Goal: Information Seeking & Learning: Understand process/instructions

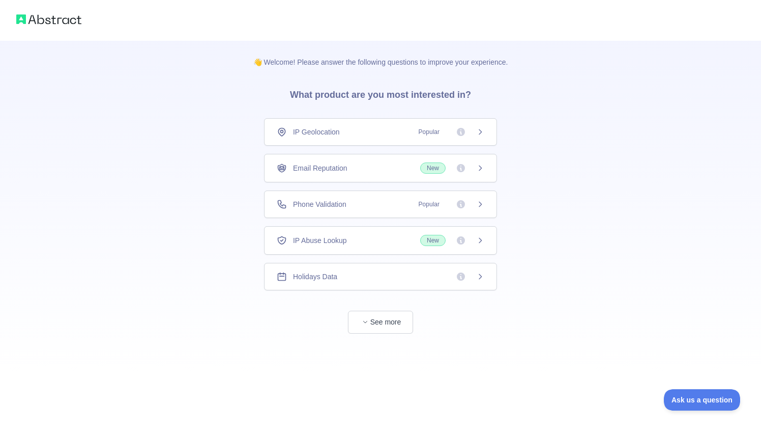
click at [344, 254] on div "IP Abuse Lookup New" at bounding box center [380, 240] width 233 height 29
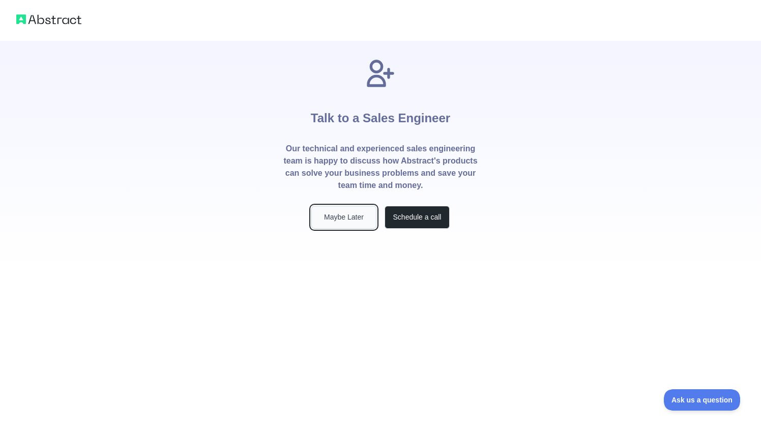
click at [366, 223] on button "Maybe Later" at bounding box center [343, 217] width 65 height 23
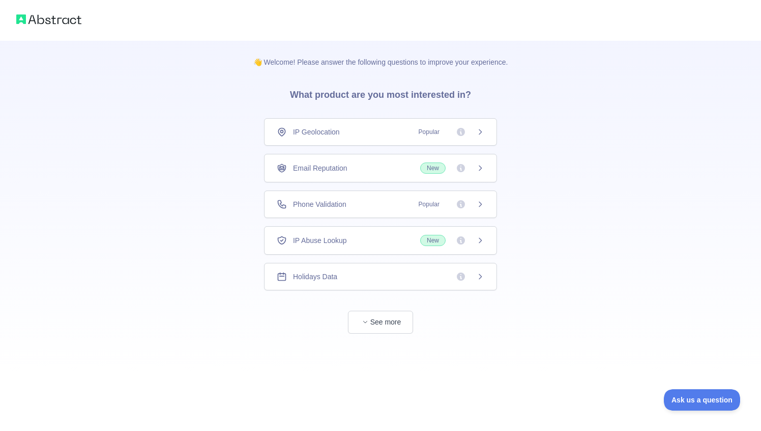
click at [402, 163] on div "Email Reputation New" at bounding box center [381, 167] width 208 height 11
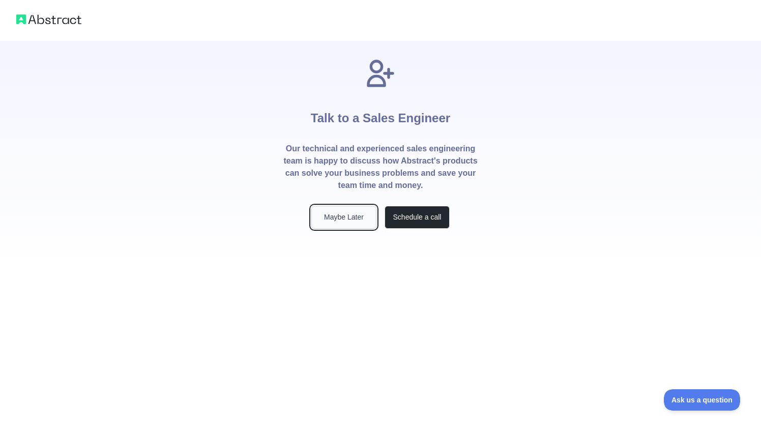
click at [331, 214] on button "Maybe Later" at bounding box center [343, 217] width 65 height 23
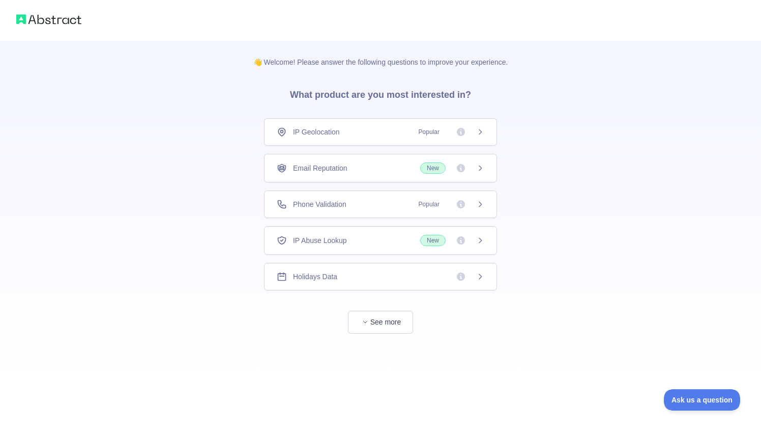
click at [493, 247] on div "IP Abuse Lookup New" at bounding box center [380, 240] width 233 height 29
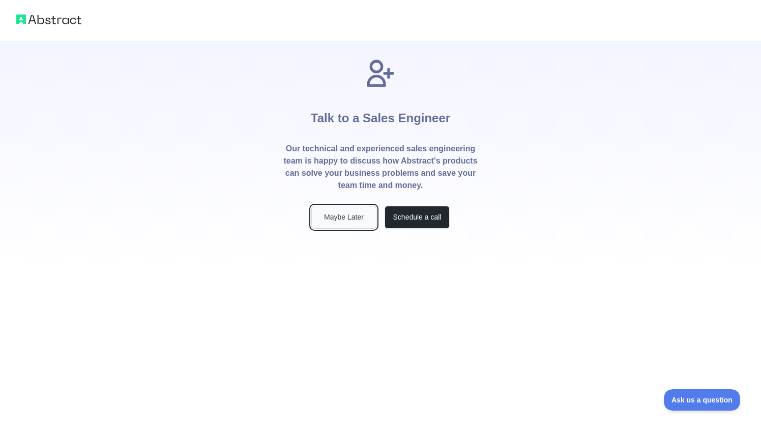
click at [331, 221] on button "Maybe Later" at bounding box center [343, 217] width 65 height 23
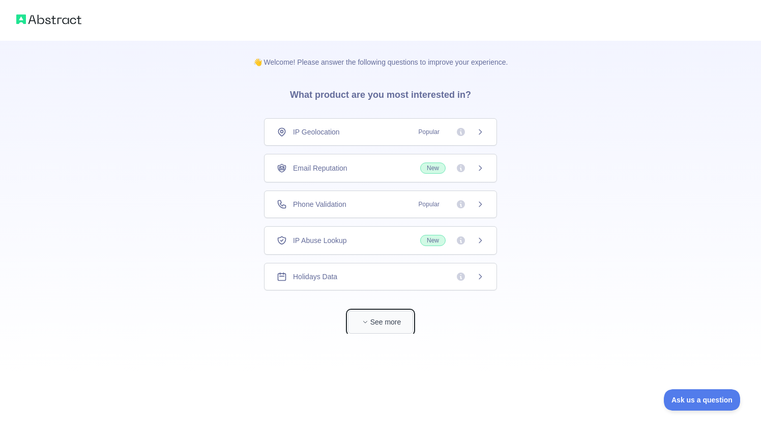
click at [367, 319] on icon "button" at bounding box center [365, 322] width 6 height 6
click at [312, 130] on span "IP Geolocation" at bounding box center [316, 132] width 47 height 10
click at [37, 22] on img at bounding box center [48, 19] width 65 height 14
click at [373, 313] on button "See more" at bounding box center [380, 321] width 65 height 23
click at [481, 172] on icon at bounding box center [480, 168] width 8 height 8
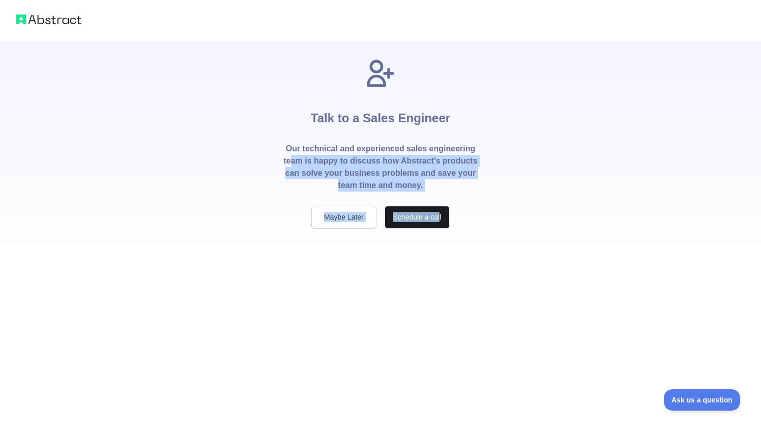
drag, startPoint x: 307, startPoint y: 156, endPoint x: 439, endPoint y: 213, distance: 143.6
click at [439, 212] on div "Talk to a Sales Engineer Our technical and experienced sales engineering team i…" at bounding box center [381, 143] width 228 height 172
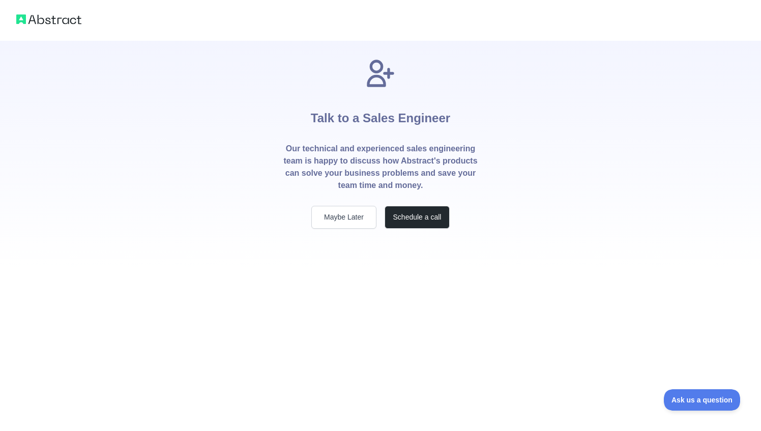
drag, startPoint x: 217, startPoint y: 147, endPoint x: 74, endPoint y: 16, distance: 193.8
click at [217, 147] on div "Talk to a Sales Engineer Our technical and experienced sales engineering team i…" at bounding box center [380, 134] width 761 height 269
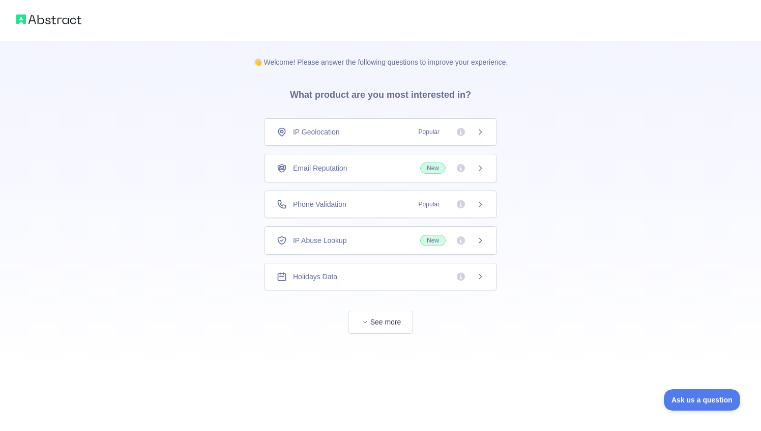
click at [332, 169] on span "Email Reputation" at bounding box center [320, 168] width 54 height 10
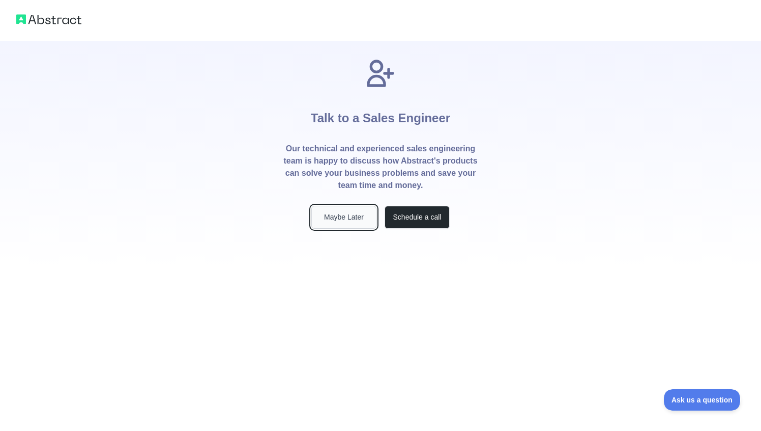
click at [349, 212] on button "Maybe Later" at bounding box center [343, 217] width 65 height 23
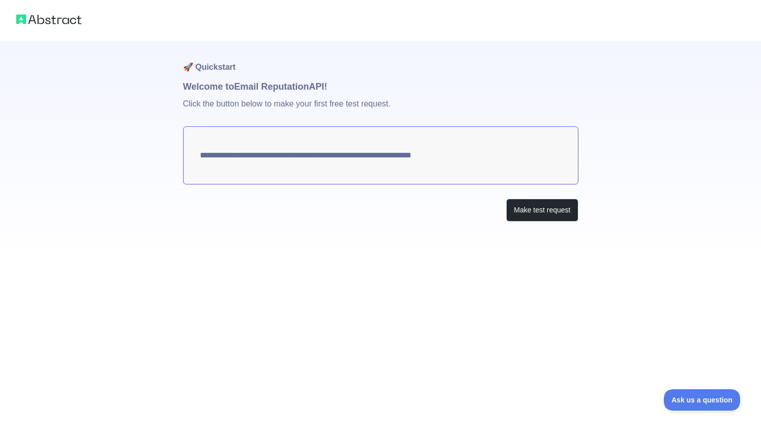
drag, startPoint x: 503, startPoint y: 157, endPoint x: 101, endPoint y: 130, distance: 402.5
click at [89, 125] on div "**********" at bounding box center [380, 131] width 761 height 262
click at [547, 212] on button "Make test request" at bounding box center [542, 209] width 72 height 23
drag, startPoint x: 542, startPoint y: 209, endPoint x: 520, endPoint y: 245, distance: 41.8
click at [542, 213] on button "Make test request" at bounding box center [542, 209] width 72 height 23
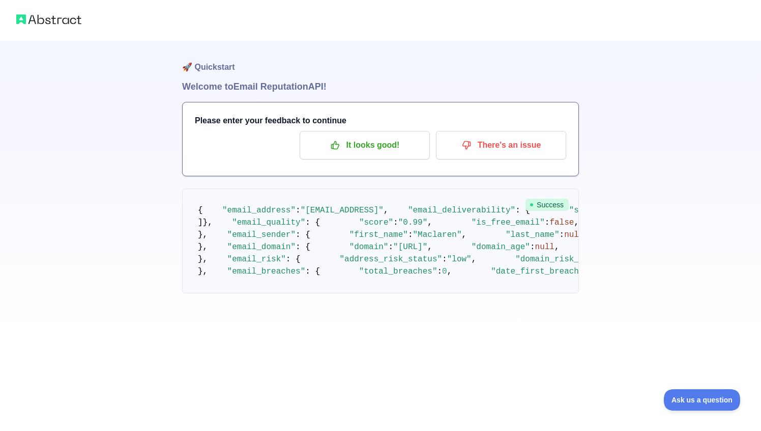
click at [221, 88] on h1 "Welcome to Email Reputation API!" at bounding box center [380, 86] width 397 height 14
click at [204, 71] on h1 "🚀 Quickstart" at bounding box center [380, 60] width 397 height 39
click at [44, 25] on img at bounding box center [48, 19] width 65 height 14
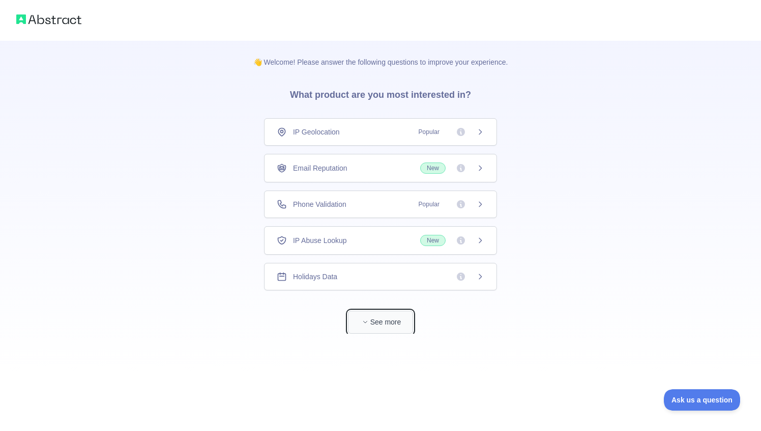
click at [380, 318] on button "See more" at bounding box center [380, 321] width 65 height 23
click at [430, 165] on span "New" at bounding box center [432, 167] width 25 height 11
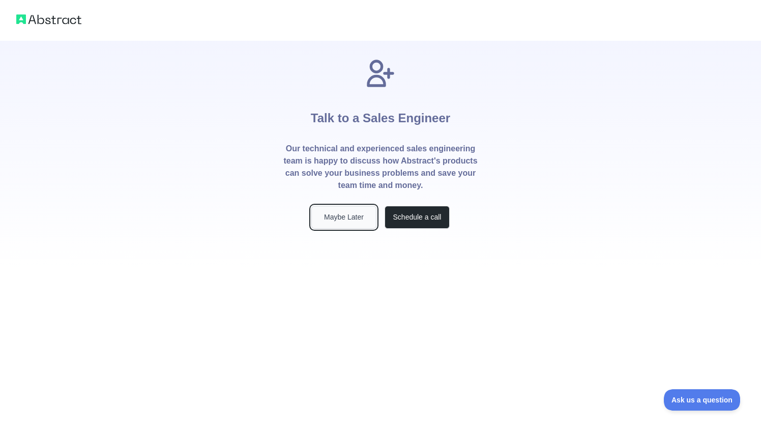
click at [362, 225] on button "Maybe Later" at bounding box center [343, 217] width 65 height 23
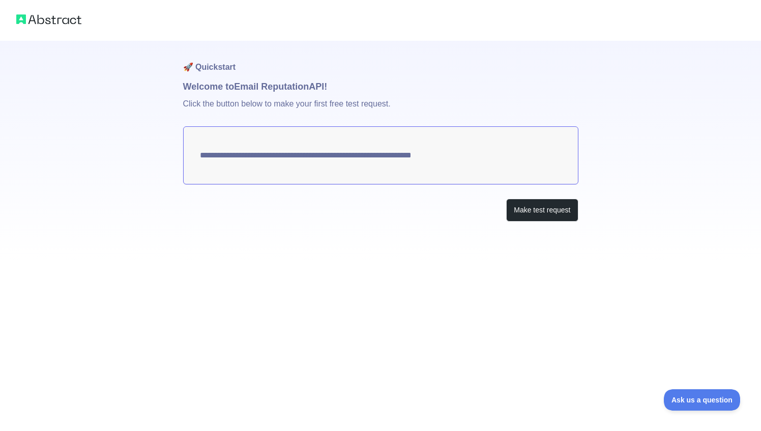
drag, startPoint x: 503, startPoint y: 161, endPoint x: 284, endPoint y: 156, distance: 218.9
click at [284, 156] on textarea "**********" at bounding box center [380, 155] width 395 height 58
click at [283, 157] on textarea "**********" at bounding box center [380, 155] width 395 height 58
click at [517, 204] on button "Make test request" at bounding box center [542, 209] width 72 height 23
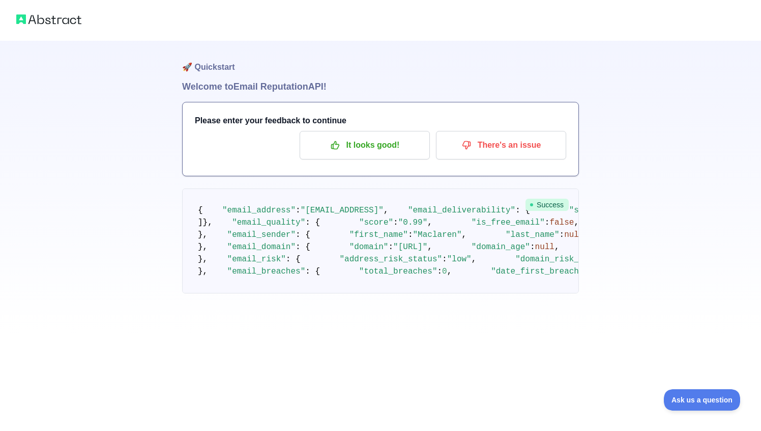
scroll to position [482, 0]
drag, startPoint x: 283, startPoint y: 286, endPoint x: 220, endPoint y: 252, distance: 71.7
click at [218, 256] on pre "{ "email_address" : "maclaren@megatera.ai" , "email_deliverability" : { "status…" at bounding box center [380, 240] width 397 height 105
click at [385, 150] on p "It looks good!" at bounding box center [364, 144] width 115 height 17
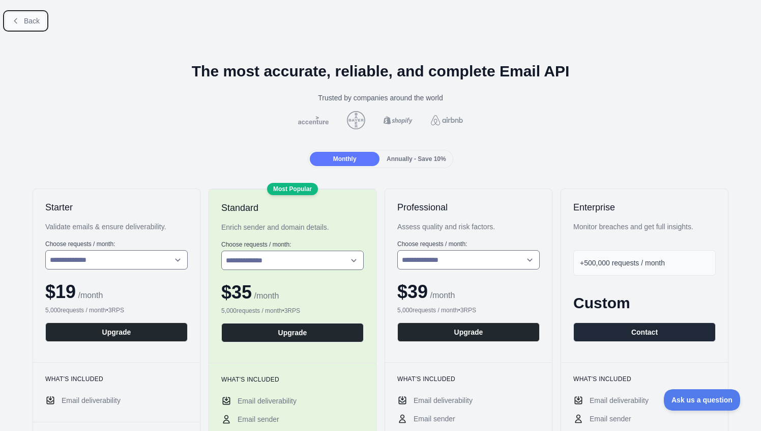
click at [37, 19] on span "Back" at bounding box center [32, 21] width 16 height 8
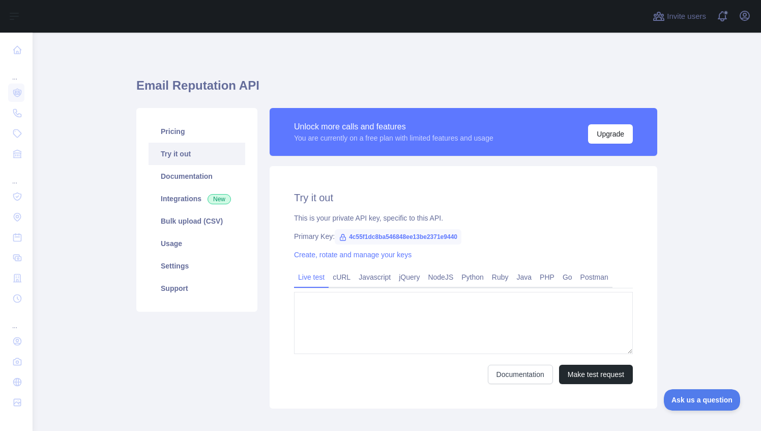
type textarea "**********"
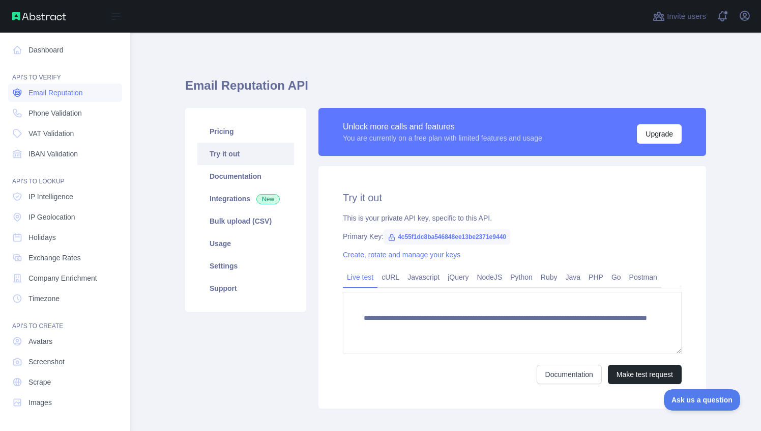
click at [83, 95] on span "Email Reputation" at bounding box center [56, 93] width 54 height 10
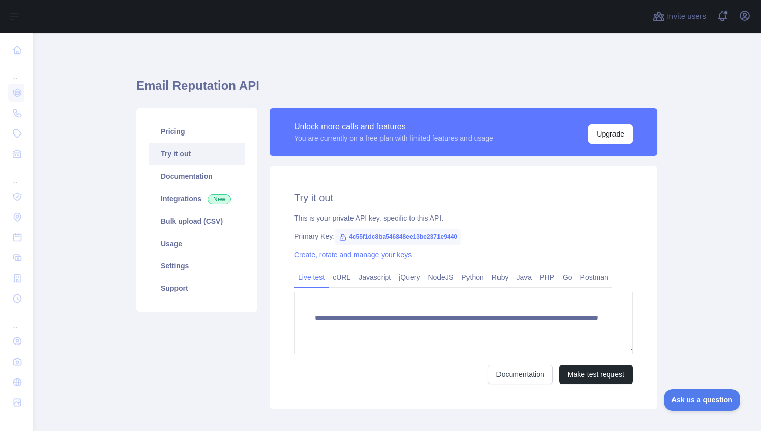
click at [335, 88] on h1 "Email Reputation API" at bounding box center [396, 89] width 521 height 24
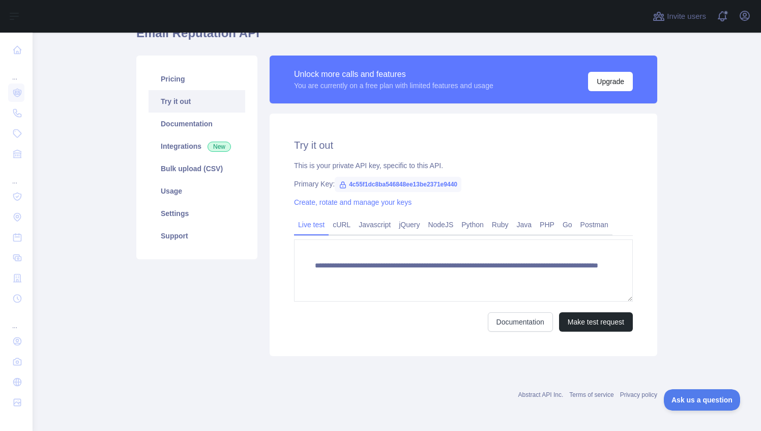
scroll to position [53, 0]
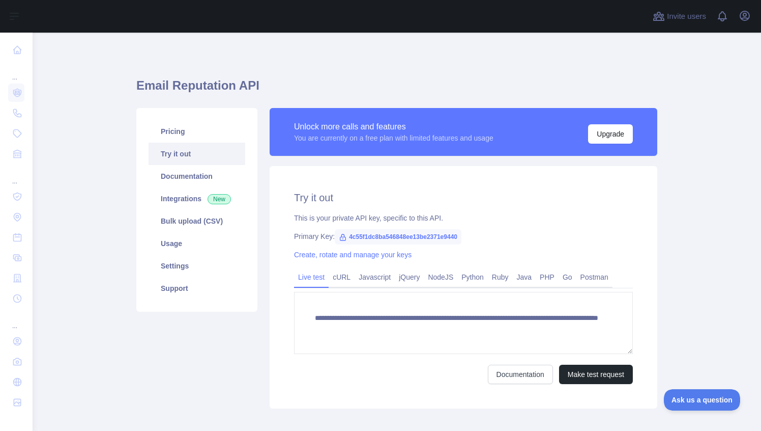
click at [192, 154] on link "Try it out" at bounding box center [197, 154] width 97 height 22
click at [590, 375] on button "Make test request" at bounding box center [596, 373] width 74 height 19
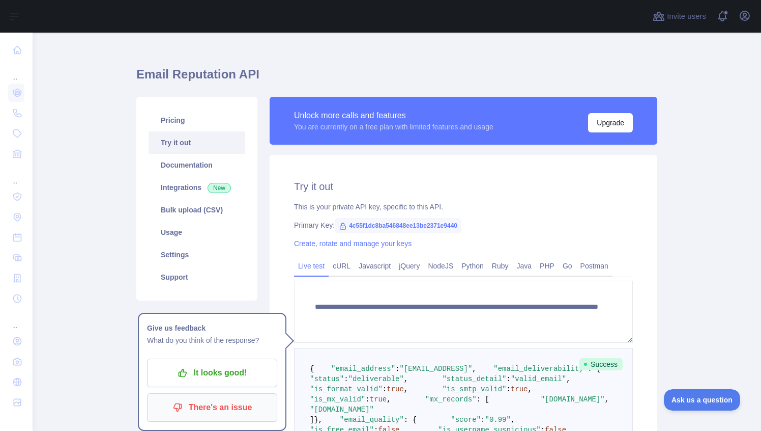
scroll to position [5, 0]
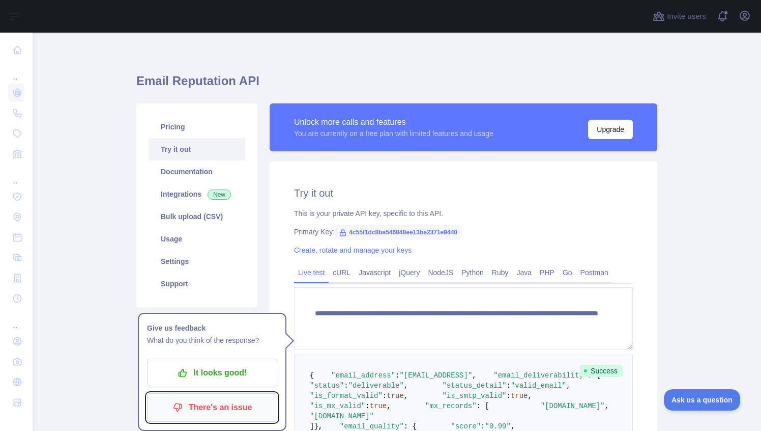
click at [243, 395] on button "There's an issue" at bounding box center [212, 407] width 130 height 29
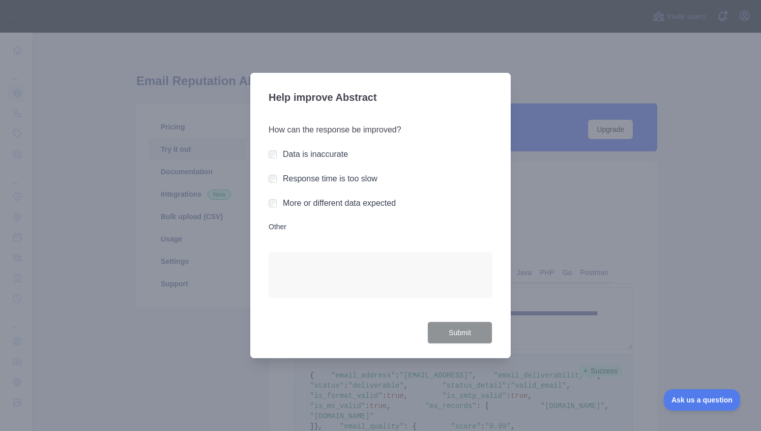
click at [578, 268] on div at bounding box center [380, 215] width 761 height 431
click at [372, 63] on div at bounding box center [380, 215] width 761 height 431
drag, startPoint x: 337, startPoint y: 152, endPoint x: 305, endPoint y: 191, distance: 50.6
click at [336, 154] on label "Data is inaccurate" at bounding box center [315, 154] width 65 height 9
click at [287, 202] on label "More or different data expected" at bounding box center [339, 202] width 113 height 9
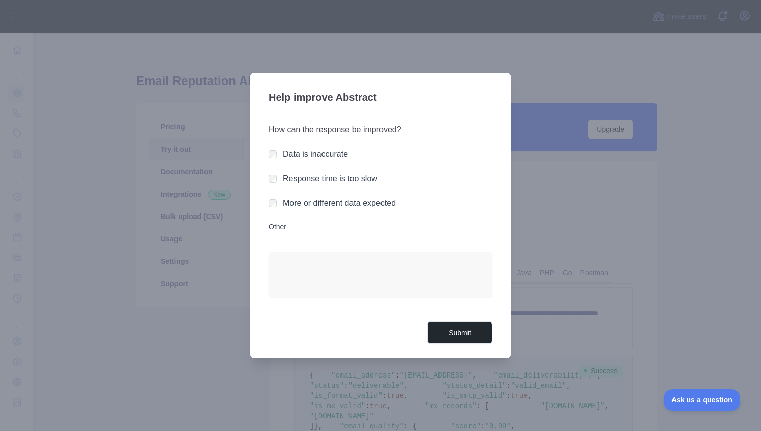
click at [166, 75] on div at bounding box center [380, 215] width 761 height 431
drag, startPoint x: 39, startPoint y: 12, endPoint x: 52, endPoint y: 11, distance: 13.8
click at [40, 11] on div at bounding box center [380, 215] width 761 height 431
click at [472, 335] on button "Submit" at bounding box center [460, 332] width 65 height 23
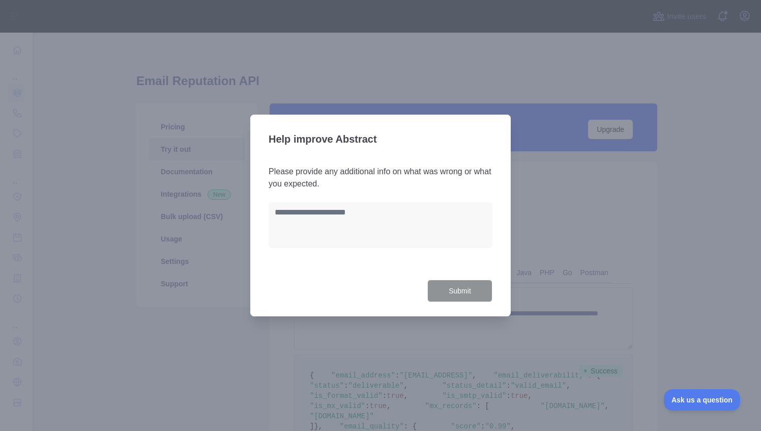
click at [634, 248] on div at bounding box center [380, 215] width 761 height 431
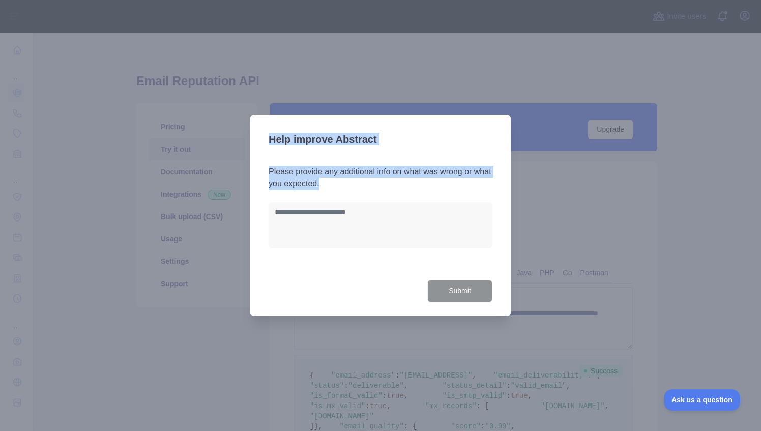
drag, startPoint x: 511, startPoint y: 218, endPoint x: 479, endPoint y: 218, distance: 31.6
click at [491, 218] on div "​ Help improve Abstract Please provide any additional info on what was wrong or…" at bounding box center [380, 215] width 761 height 431
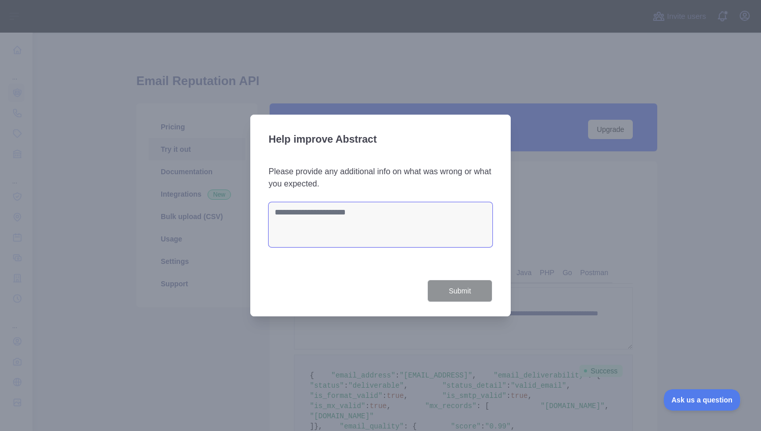
click at [418, 219] on textarea at bounding box center [381, 224] width 224 height 45
type textarea "*"
click at [473, 286] on button "Submit" at bounding box center [460, 290] width 65 height 23
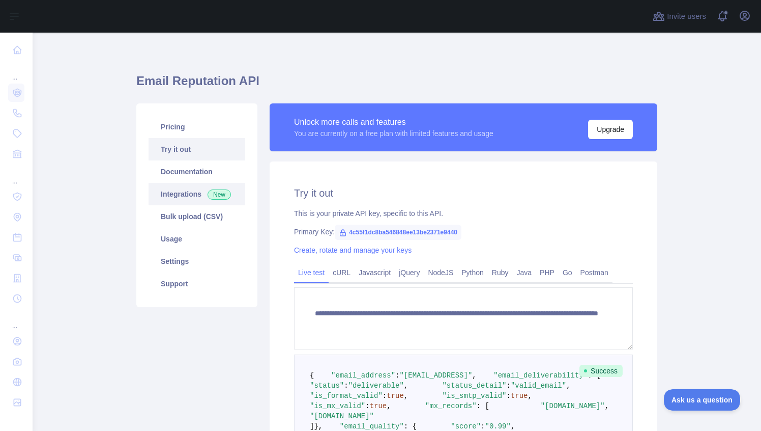
click at [194, 191] on link "Integrations New" at bounding box center [197, 194] width 97 height 22
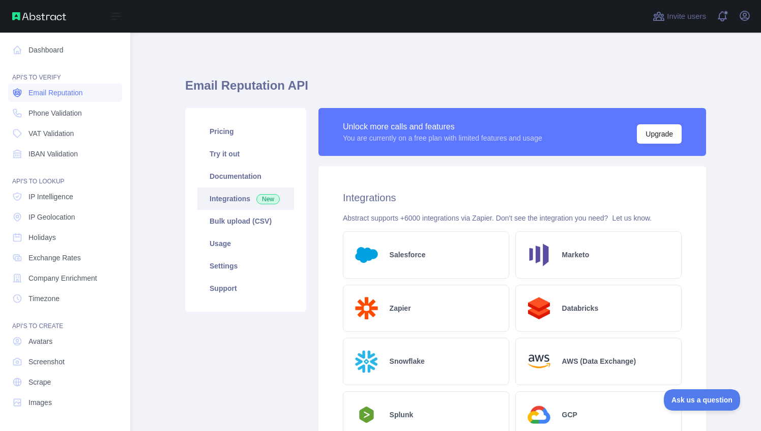
click at [60, 96] on span "Email Reputation" at bounding box center [56, 93] width 54 height 10
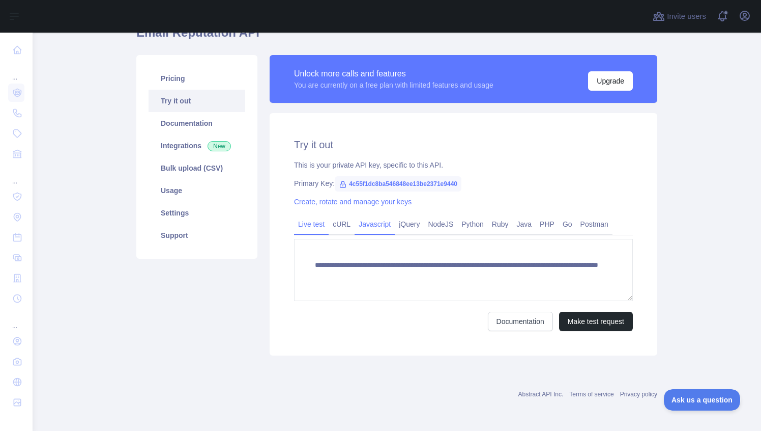
drag, startPoint x: 346, startPoint y: 222, endPoint x: 368, endPoint y: 223, distance: 21.9
click at [347, 222] on link "cURL" at bounding box center [342, 224] width 26 height 16
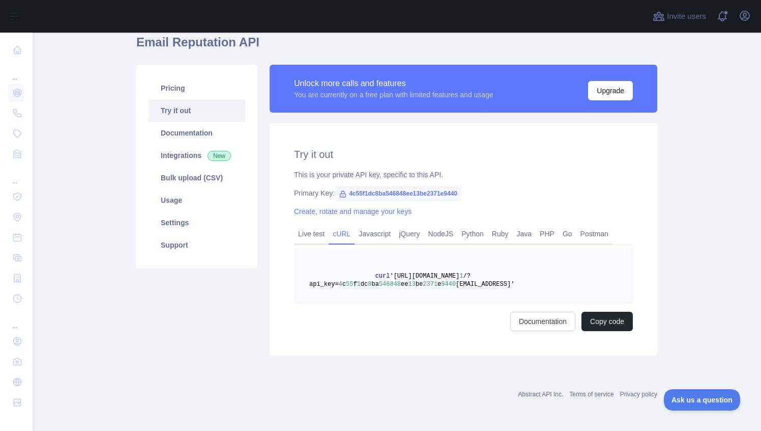
scroll to position [43, 0]
click at [379, 223] on div "Try it out This is your private API key, specific to this API. Primary Key: 4c5…" at bounding box center [464, 239] width 388 height 233
click at [482, 225] on link "Python" at bounding box center [473, 233] width 31 height 16
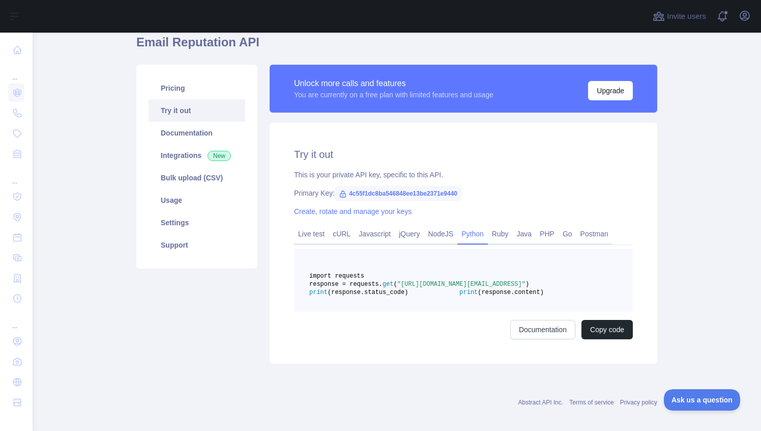
click at [352, 194] on span "4c55f1dc8ba546848ee13be2371e9440" at bounding box center [398, 193] width 127 height 15
copy span "4c55f1dc8ba546848ee13be2371e9440"
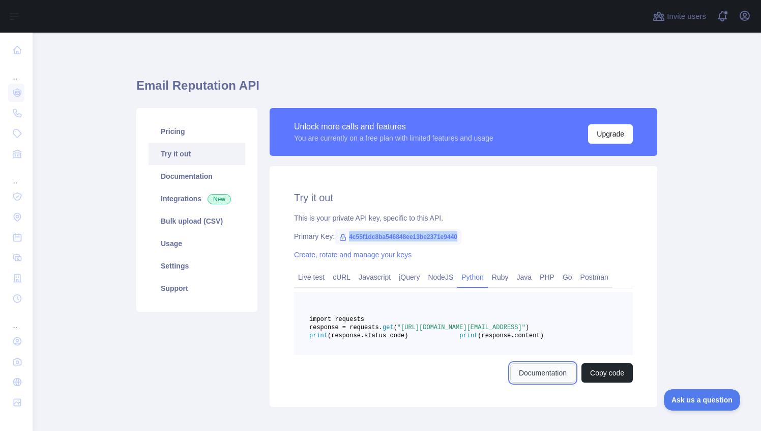
click at [513, 382] on link "Documentation" at bounding box center [542, 372] width 65 height 19
